Goal: Information Seeking & Learning: Learn about a topic

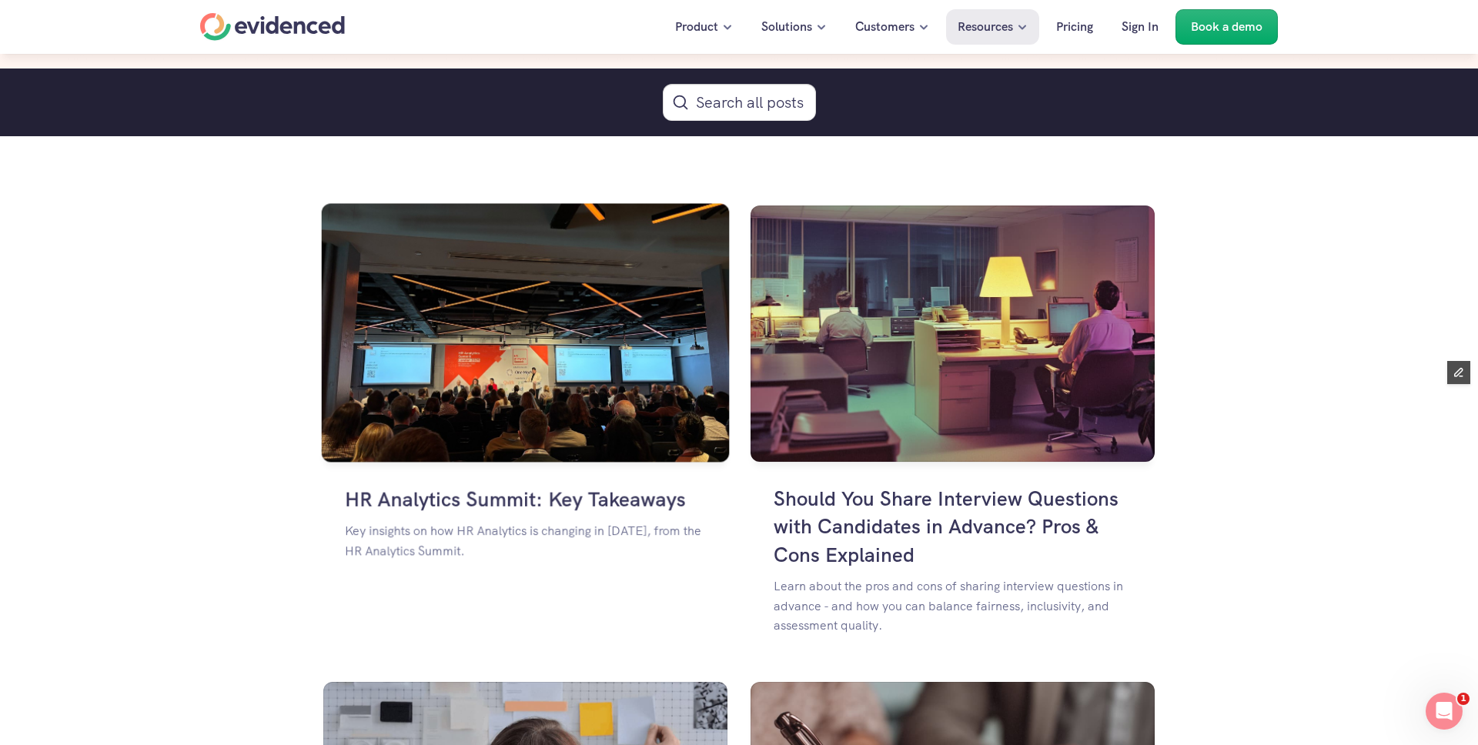
scroll to position [910, 0]
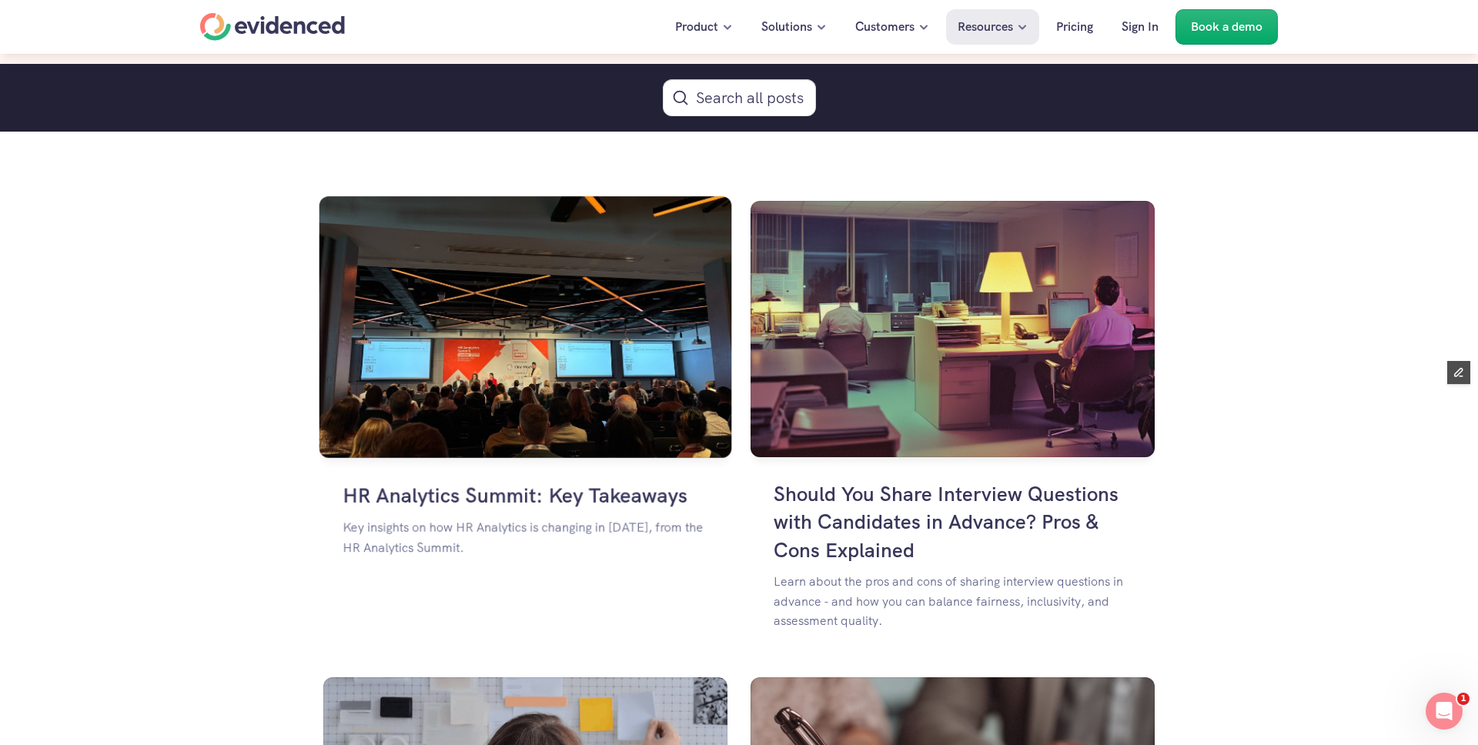
click at [500, 493] on h4 "HR Analytics Summit: Key Takeaways" at bounding box center [525, 495] width 365 height 28
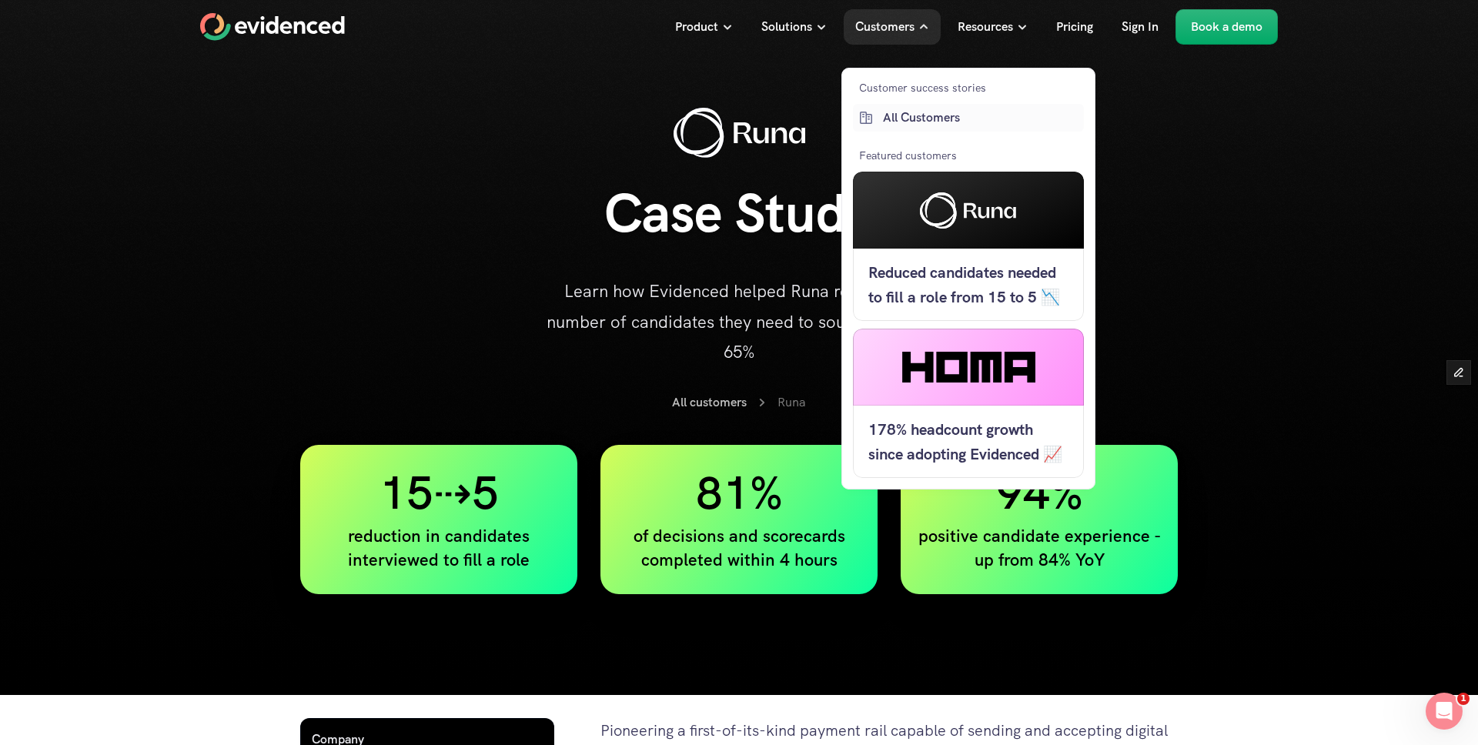
click at [897, 113] on p "All Customers" at bounding box center [981, 118] width 197 height 20
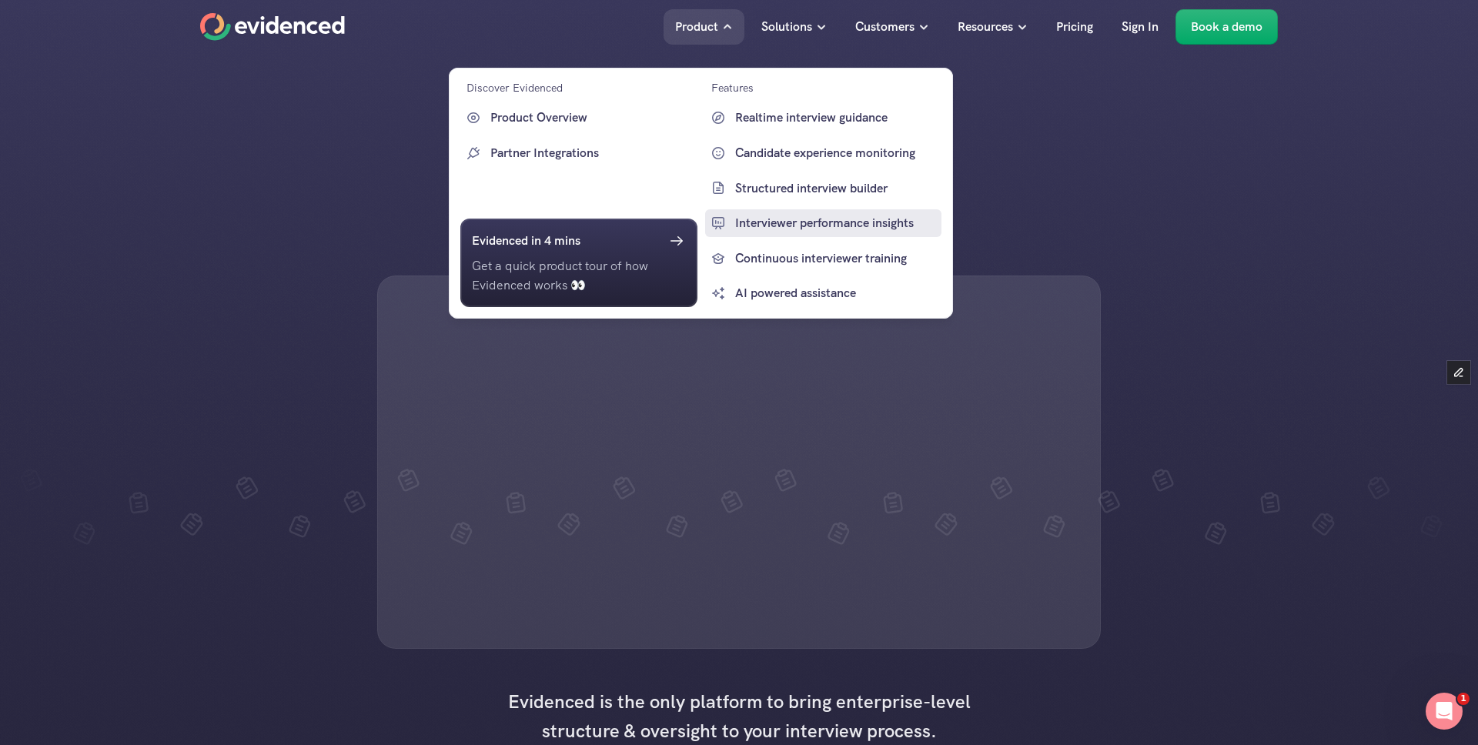
click at [821, 221] on p "Interviewer performance insights" at bounding box center [836, 223] width 203 height 20
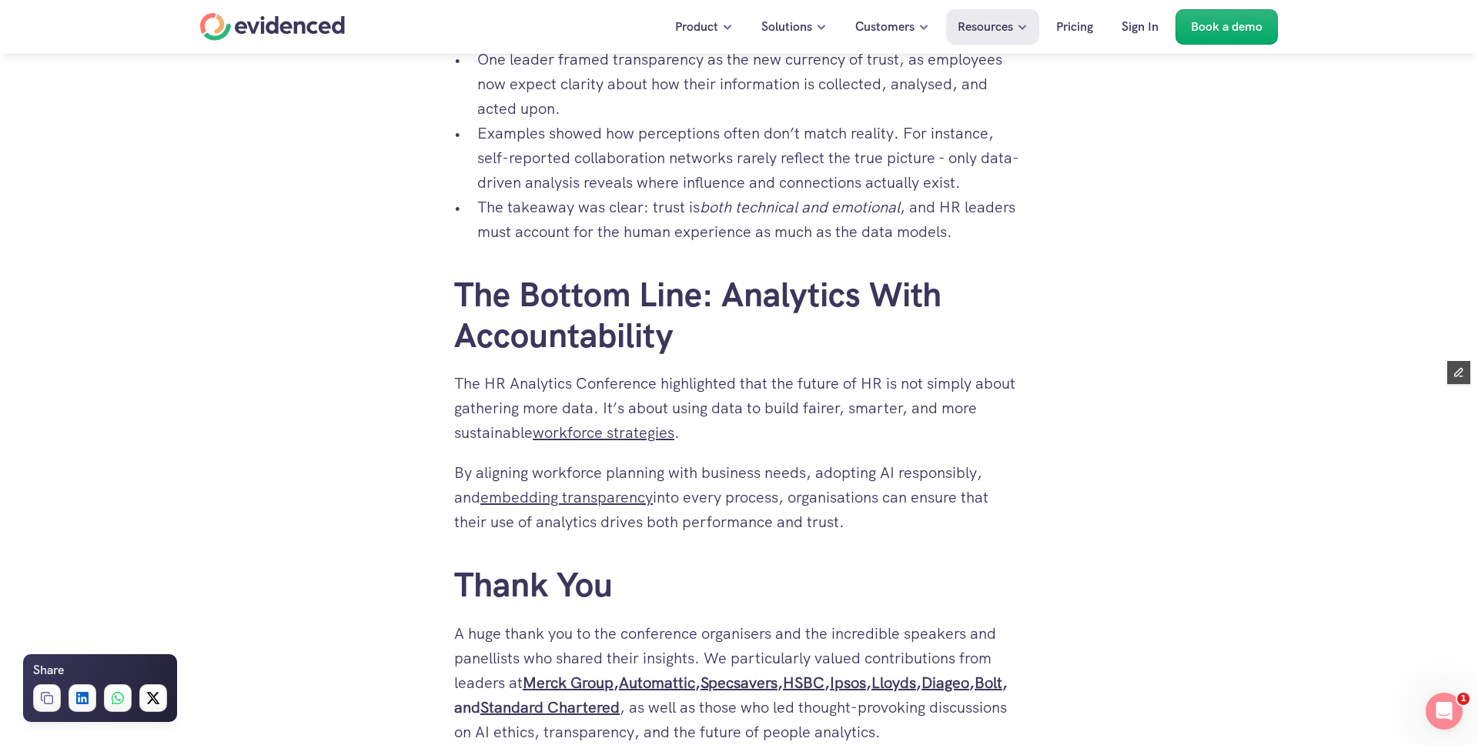
scroll to position [2165, 0]
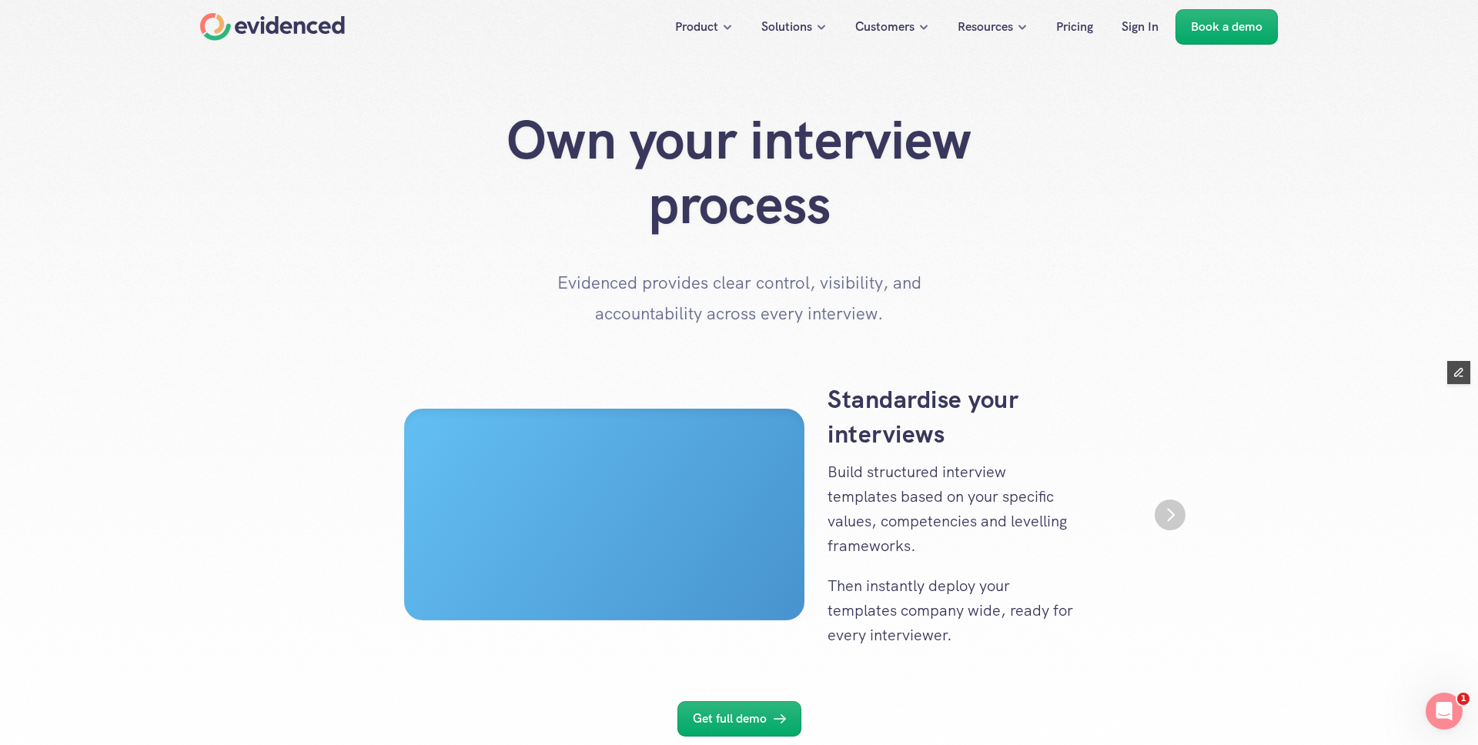
click at [207, 196] on div "Own your interview process Evidenced provides clear control, visibility, and ac…" at bounding box center [739, 218] width 1078 height 221
